Goal: Task Accomplishment & Management: Complete application form

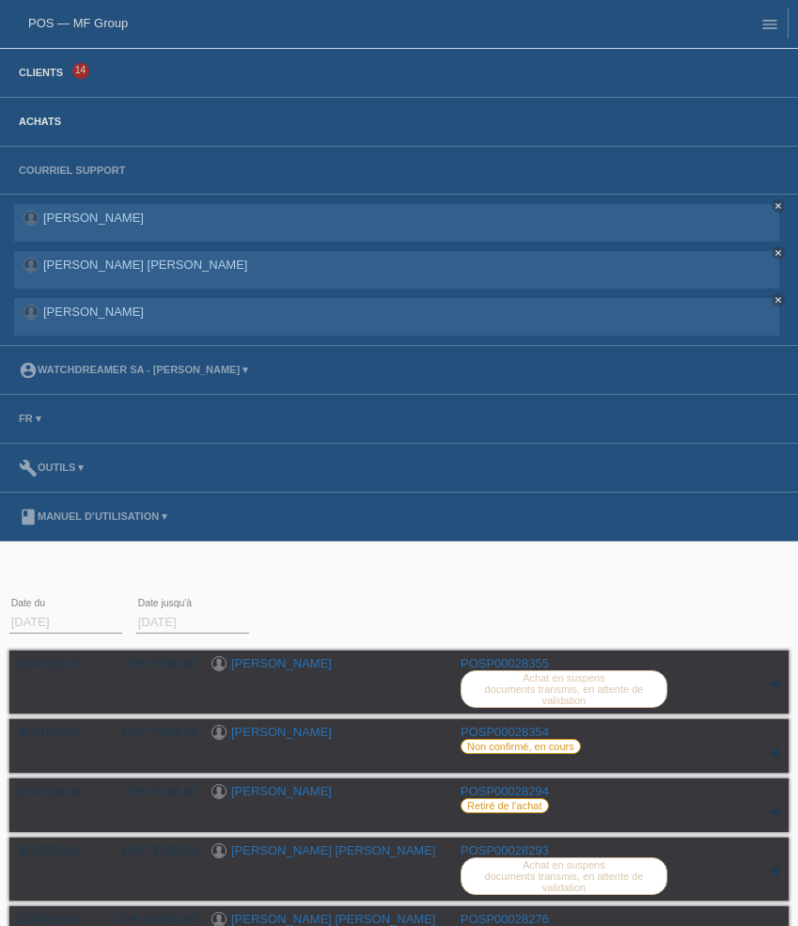
click at [47, 70] on link "Clients" at bounding box center [40, 72] width 63 height 11
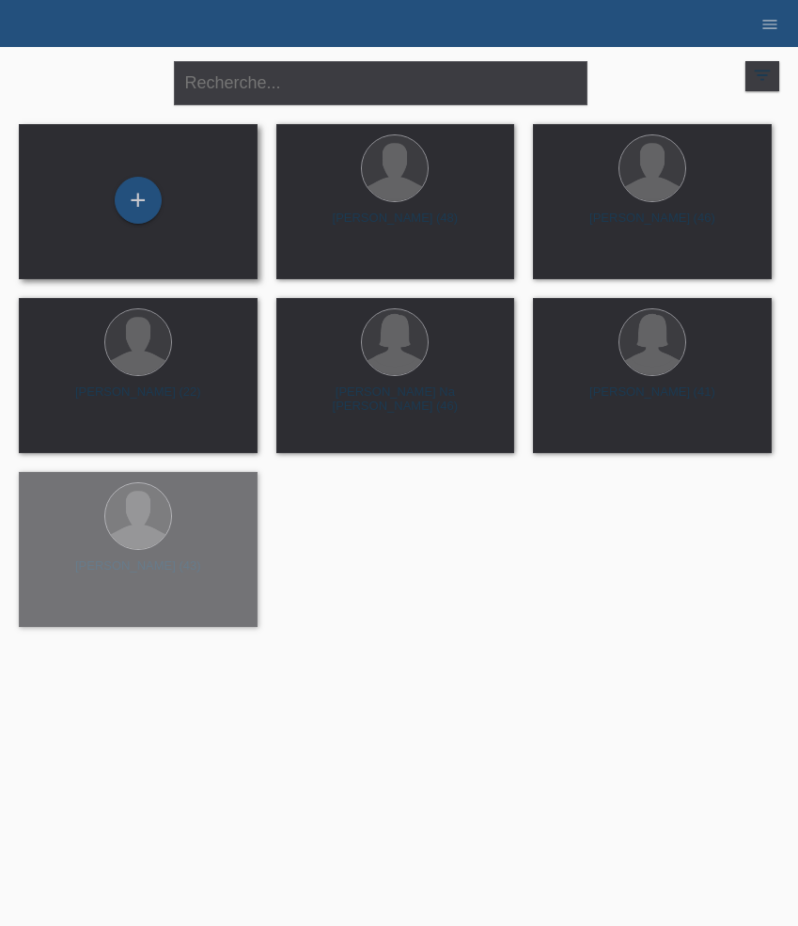
click at [101, 206] on div "+" at bounding box center [138, 202] width 209 height 50
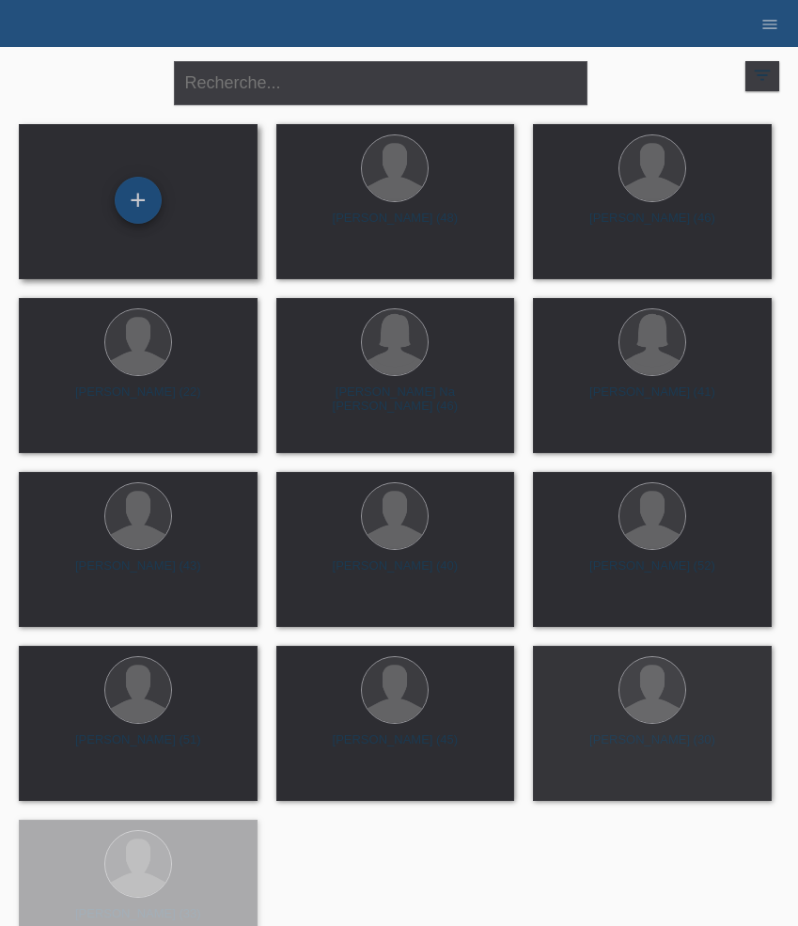
click at [144, 200] on div "+" at bounding box center [138, 200] width 47 height 47
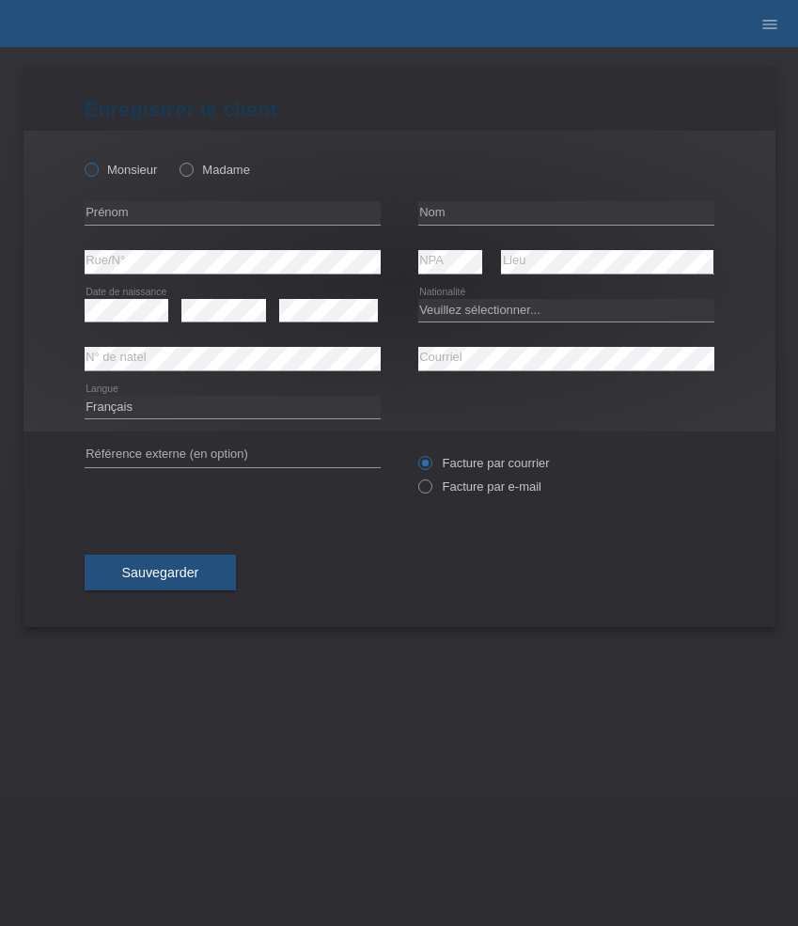
click at [137, 174] on label "Monsieur" at bounding box center [121, 170] width 73 height 14
click at [97, 174] on input "Monsieur" at bounding box center [91, 169] width 12 height 12
radio input "true"
click at [185, 211] on input "text" at bounding box center [233, 212] width 296 height 23
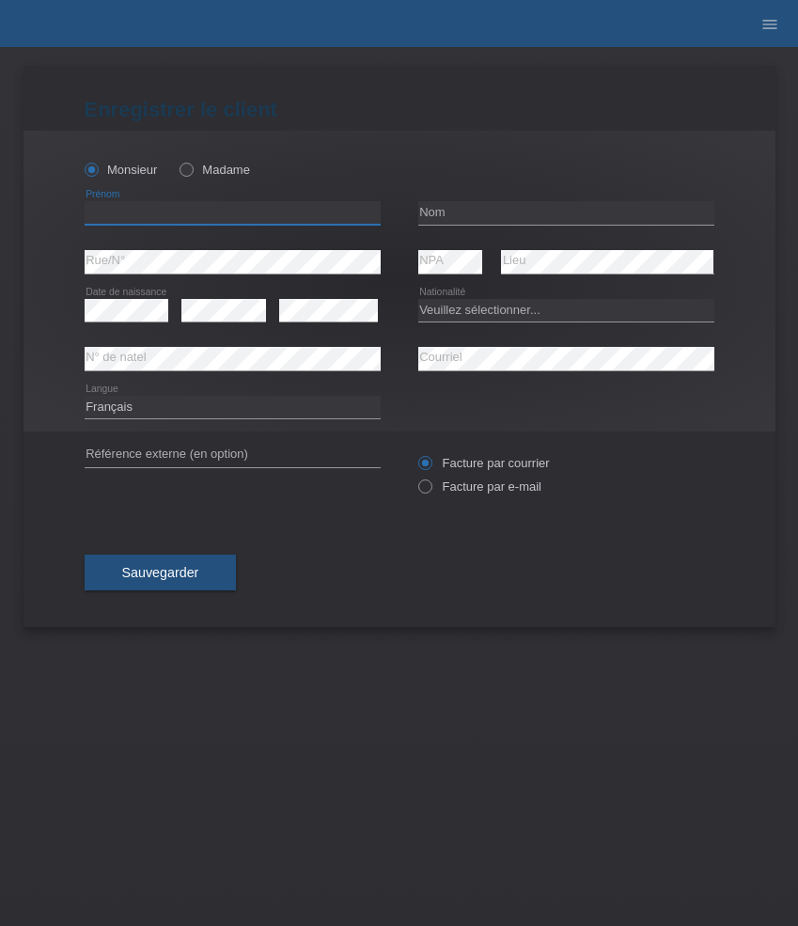
paste input "Urs"
type input "Urs"
click at [461, 213] on input "text" at bounding box center [566, 212] width 296 height 23
paste input "Winiger"
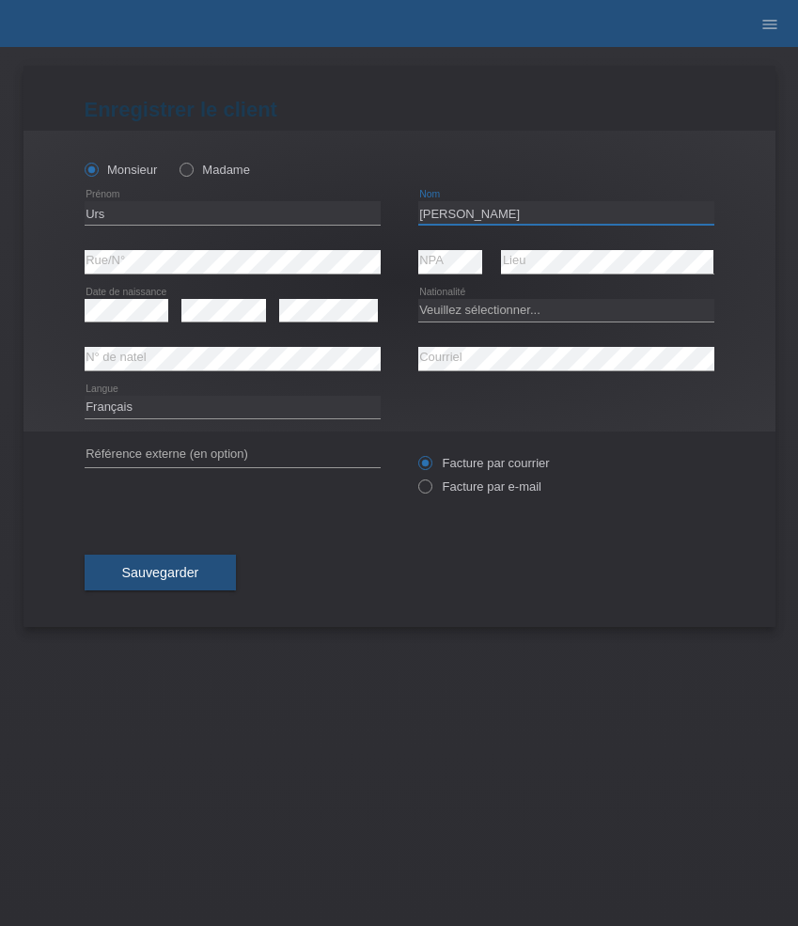
type input "Winiger"
click at [444, 317] on select "Veuillez sélectionner... Suisse Allemagne Autriche Liechtenstein ------------ A…" at bounding box center [566, 310] width 296 height 23
select select "CH"
click at [418, 299] on select "Veuillez sélectionner... Suisse Allemagne Autriche Liechtenstein ------------ A…" at bounding box center [566, 310] width 296 height 23
click at [260, 355] on div "error N° de natel error Courriel" at bounding box center [400, 359] width 630 height 49
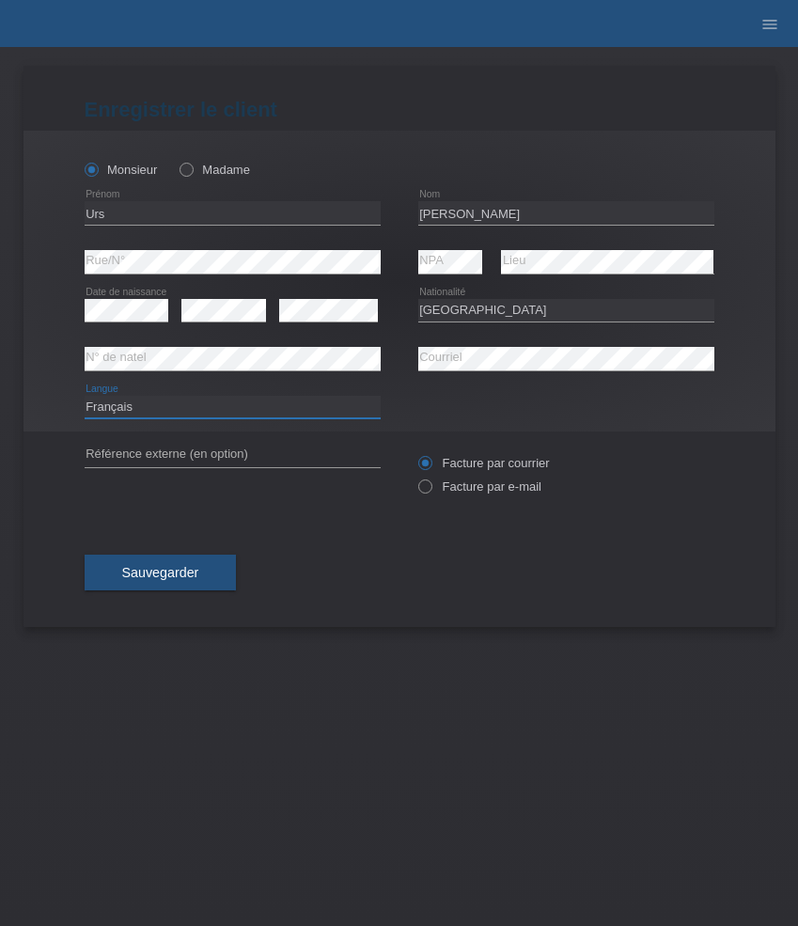
click at [133, 411] on select "Deutsch Français Italiano English" at bounding box center [233, 407] width 296 height 23
select select "de"
click at [85, 396] on select "Deutsch Français Italiano English" at bounding box center [233, 407] width 296 height 23
click at [462, 485] on label "Facture par e-mail" at bounding box center [479, 486] width 123 height 14
click at [430, 485] on input "Facture par e-mail" at bounding box center [424, 490] width 12 height 23
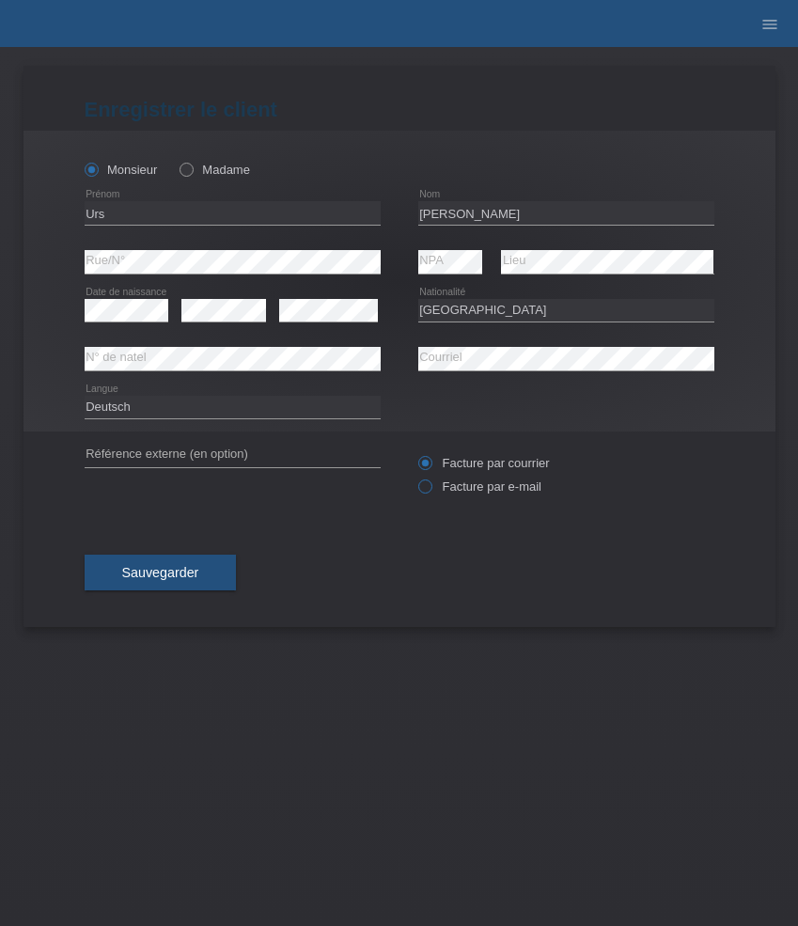
radio input "true"
click at [173, 580] on span "Sauvegarder" at bounding box center [160, 572] width 77 height 15
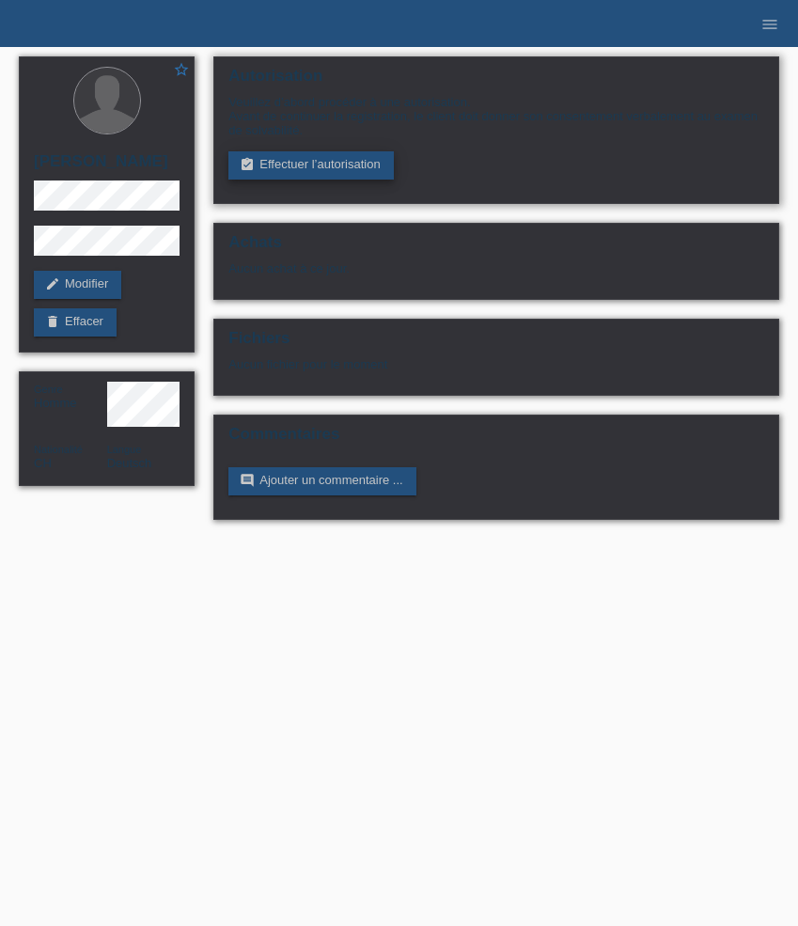
click at [285, 169] on link "assignment_turned_in Effectuer l’autorisation" at bounding box center [310, 165] width 164 height 28
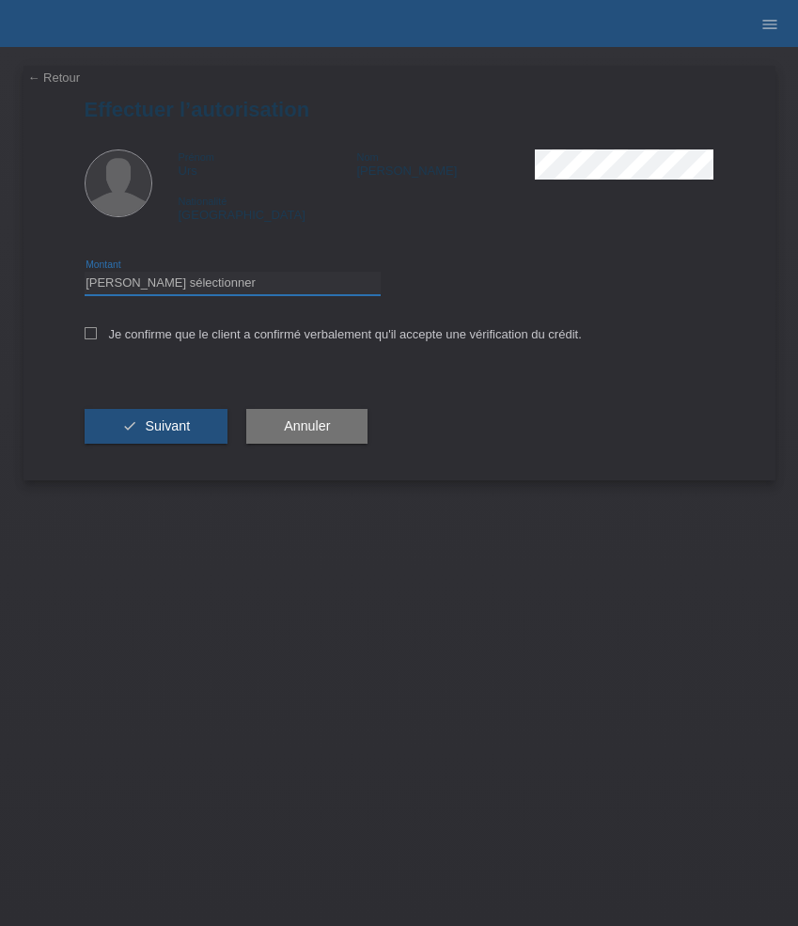
click at [210, 276] on select "Veuillez sélectionner CHF 1.00 - CHF 499.00 CHF 500.00 - CHF 1'999.00 CHF 2'000…" at bounding box center [233, 283] width 296 height 23
click at [85, 274] on select "Veuillez sélectionner CHF 1.00 - CHF 499.00 CHF 500.00 - CHF 1'999.00 CHF 2'000…" at bounding box center [233, 283] width 296 height 23
click at [208, 289] on select "Veuillez sélectionner CHF 1.00 - CHF 499.00 CHF 500.00 - CHF 1'999.00 CHF 2'000…" at bounding box center [233, 283] width 296 height 23
select select "2"
click at [85, 274] on select "Veuillez sélectionner CHF 1.00 - CHF 499.00 CHF 500.00 - CHF 1'999.00 CHF 2'000…" at bounding box center [233, 283] width 296 height 23
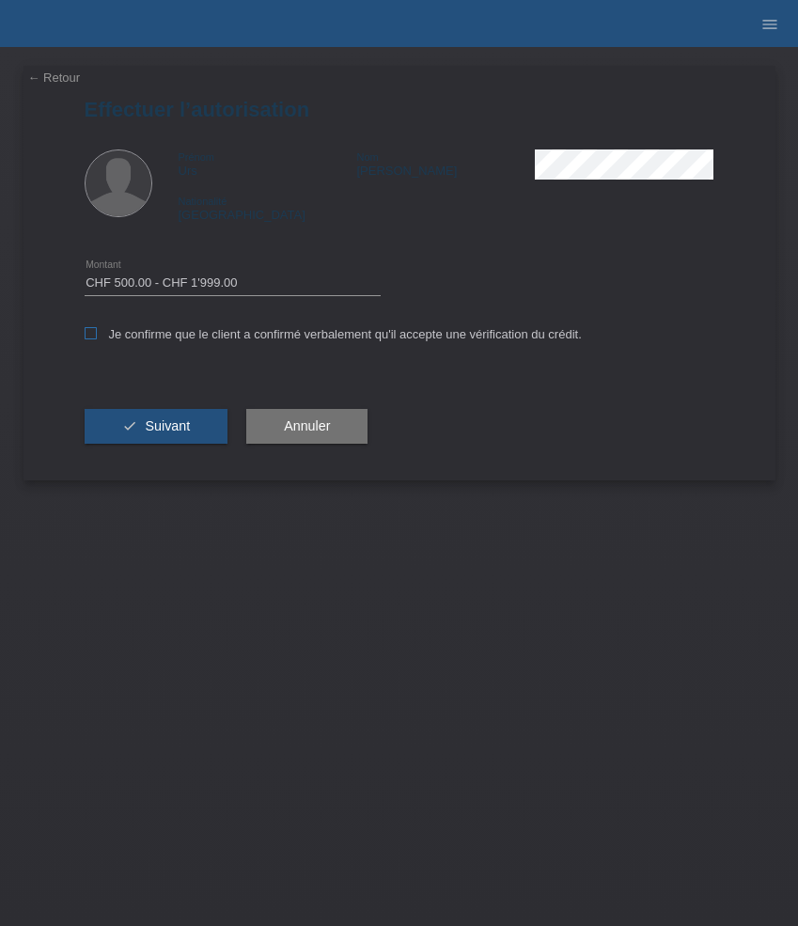
click at [169, 333] on label "Je confirme que le client a confirmé verbalement qu'il accepte une vérification…" at bounding box center [333, 334] width 497 height 14
click at [97, 333] on input "Je confirme que le client a confirmé verbalement qu'il accepte une vérification…" at bounding box center [91, 333] width 12 height 12
checkbox input "true"
click at [153, 417] on button "check Suivant" at bounding box center [157, 427] width 144 height 36
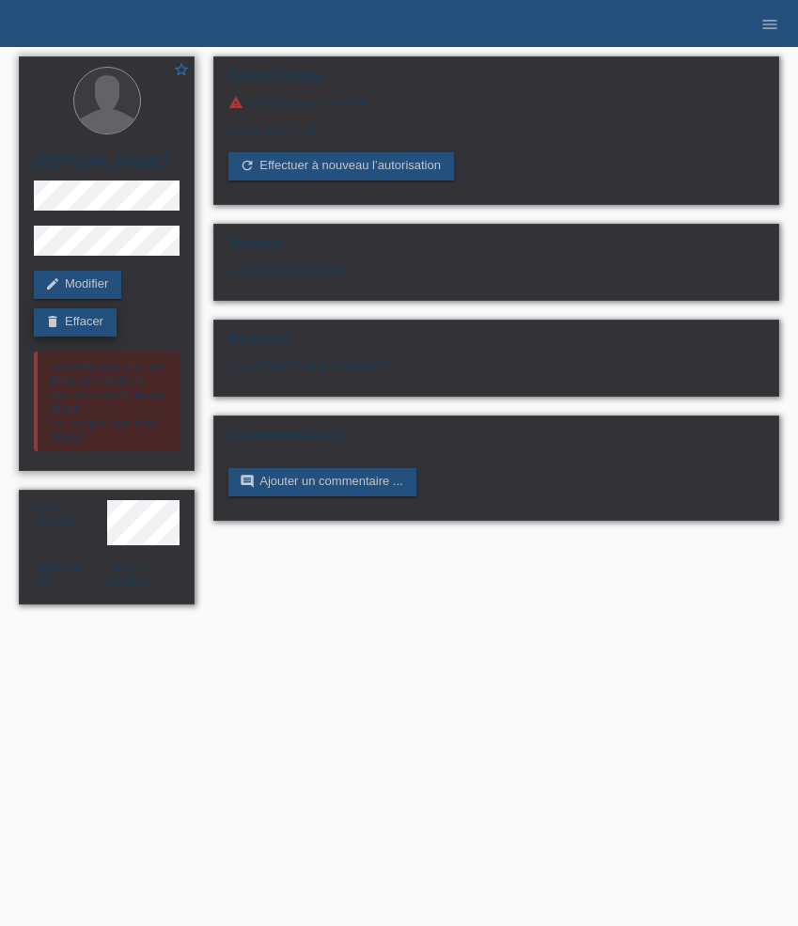
click at [104, 318] on link "delete Effacer" at bounding box center [75, 322] width 83 height 28
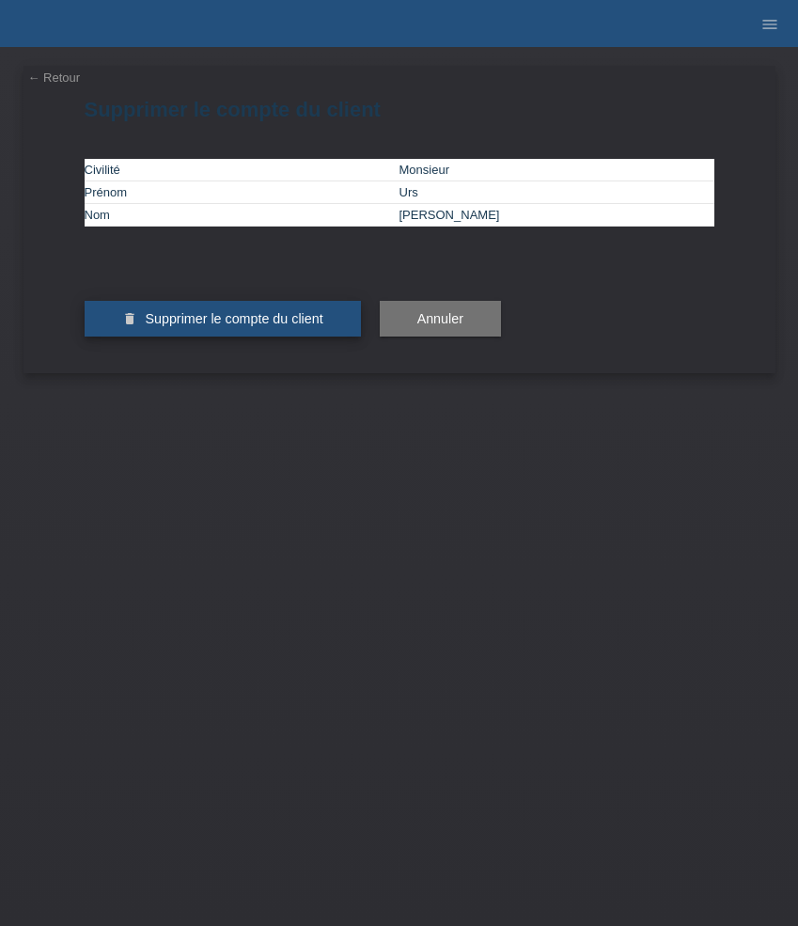
click at [245, 326] on span "Supprimer le compte du client" at bounding box center [234, 318] width 178 height 15
